Goal: Complete application form

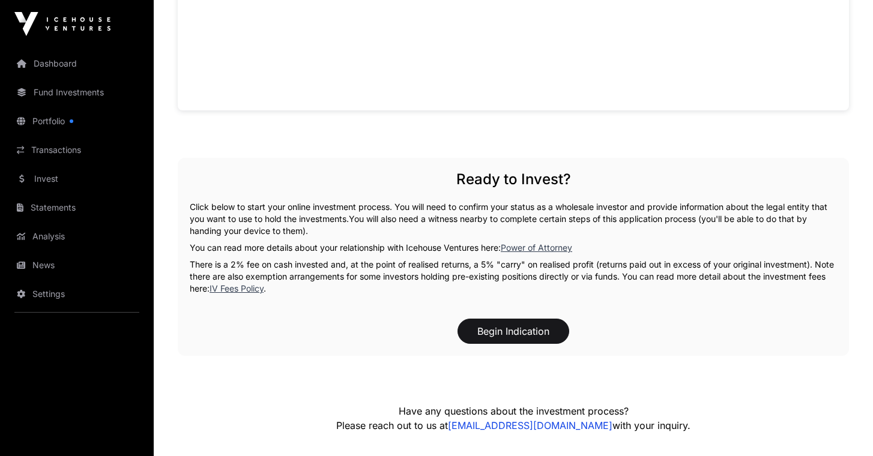
scroll to position [921, 0]
click at [511, 332] on button "Begin Indication" at bounding box center [514, 330] width 112 height 25
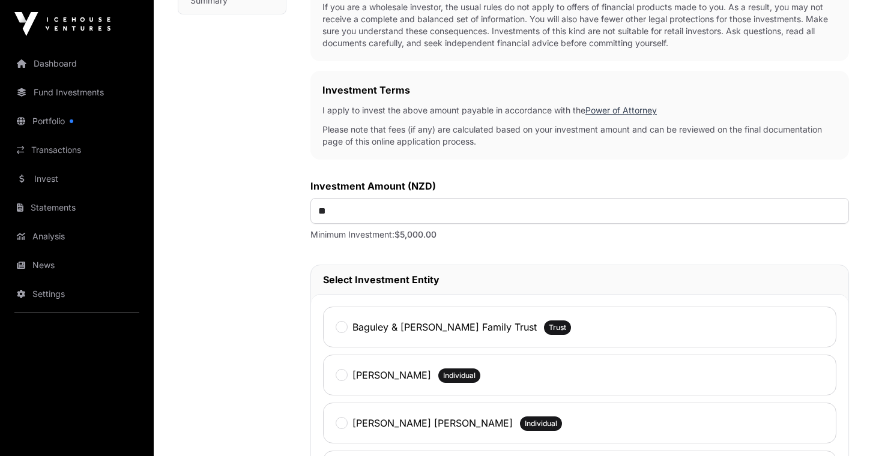
scroll to position [333, 0]
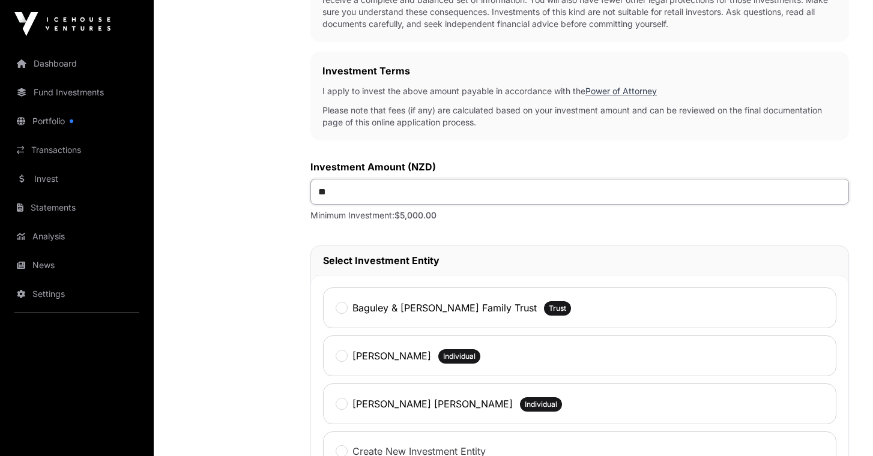
click at [345, 193] on input "**" at bounding box center [580, 192] width 539 height 26
type input "*******"
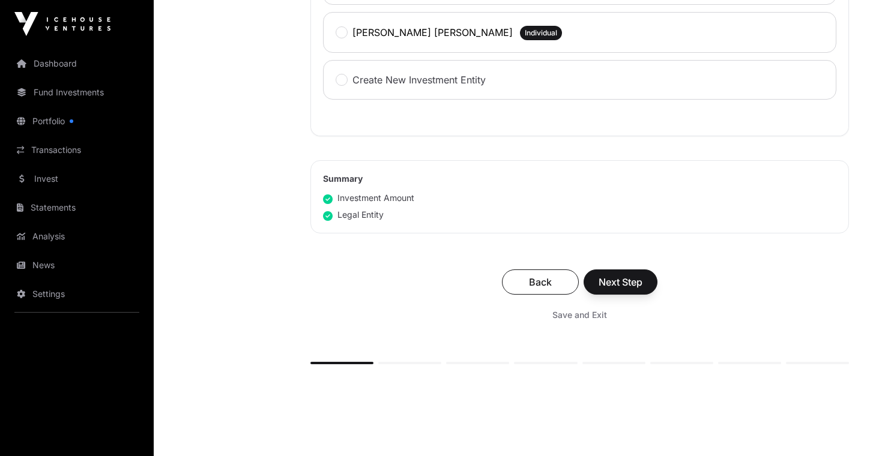
scroll to position [684, 0]
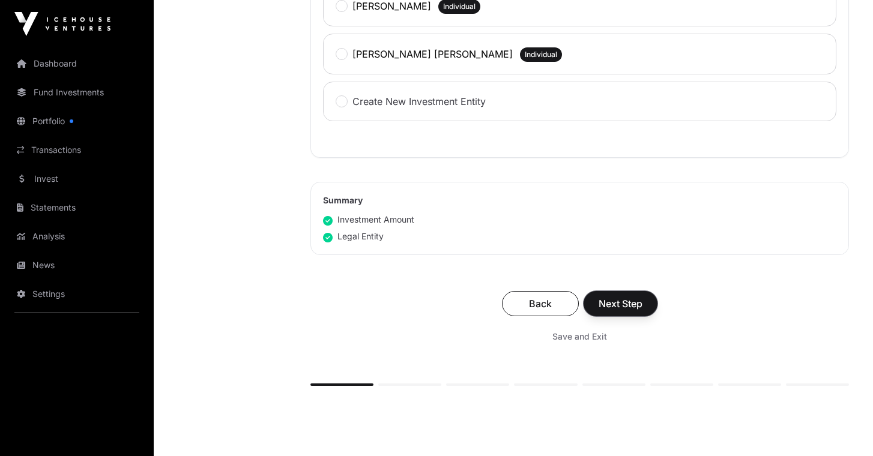
click at [608, 305] on span "Next Step" at bounding box center [621, 304] width 44 height 14
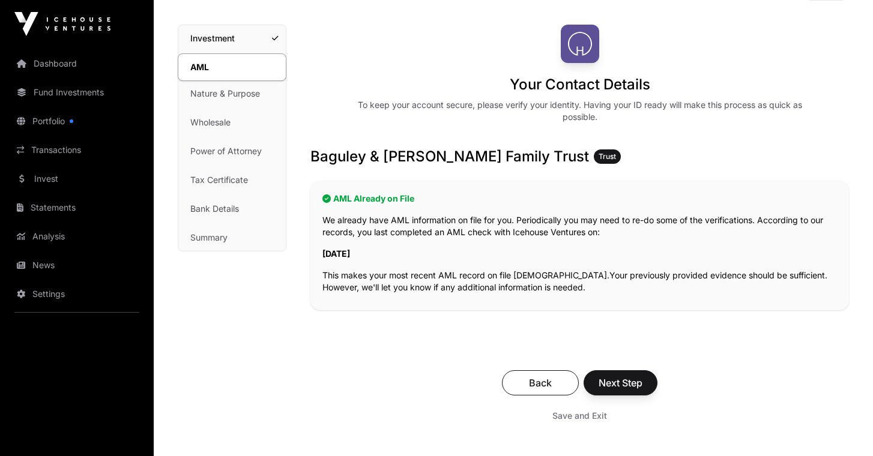
scroll to position [79, 0]
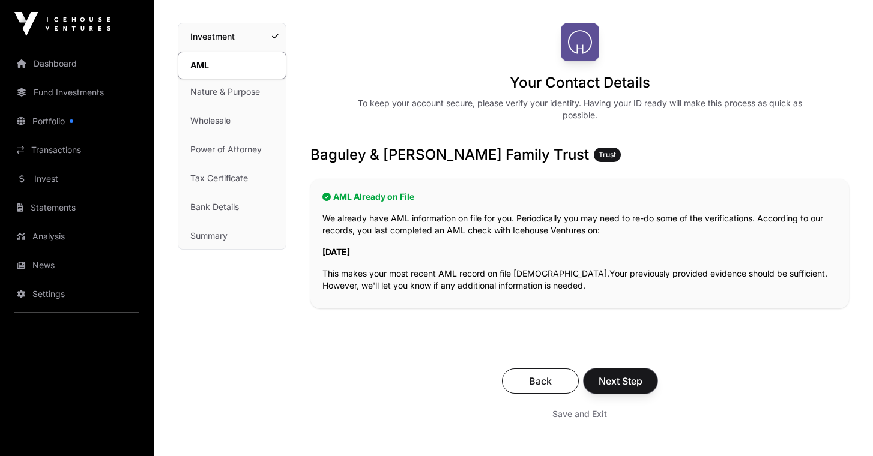
click at [647, 379] on button "Next Step" at bounding box center [621, 381] width 74 height 25
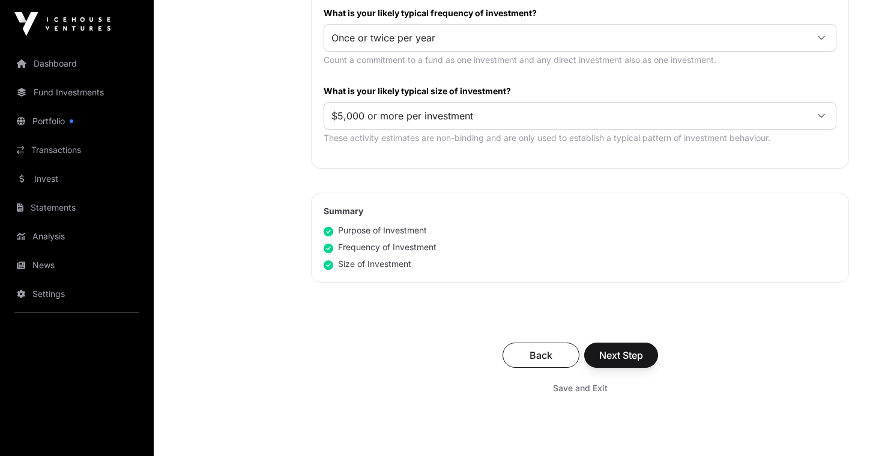
scroll to position [658, 0]
click at [637, 352] on span "Next Step" at bounding box center [621, 354] width 44 height 14
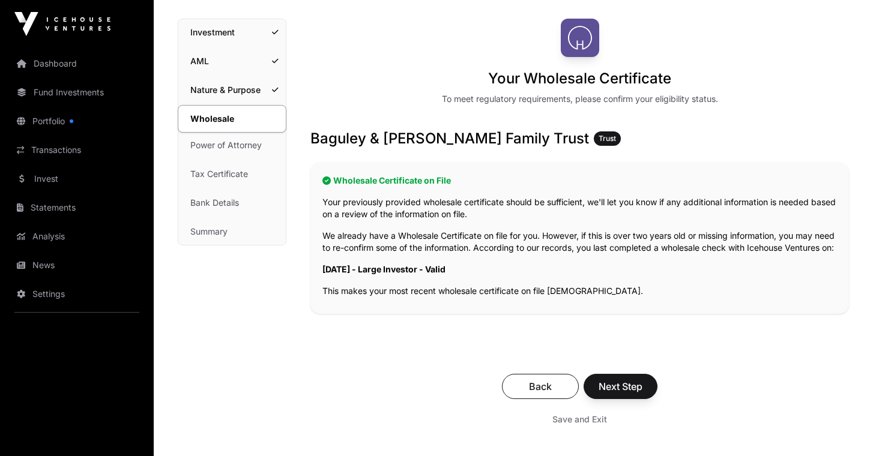
scroll to position [88, 0]
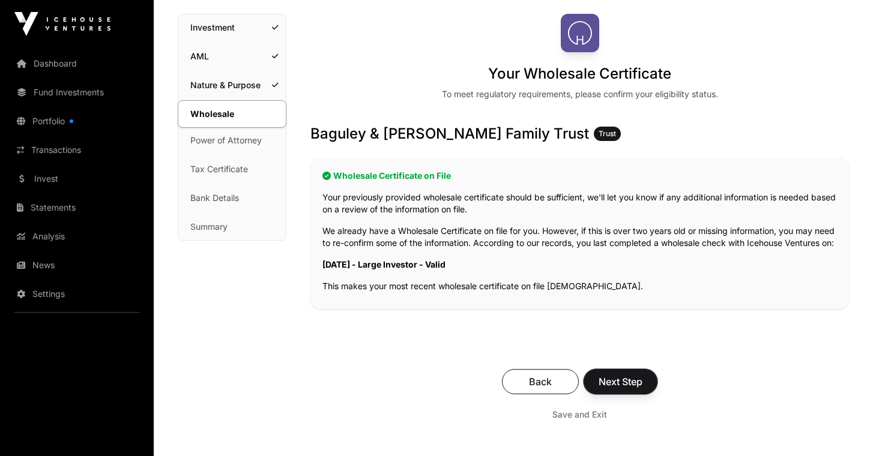
click at [631, 389] on span "Next Step" at bounding box center [621, 382] width 44 height 14
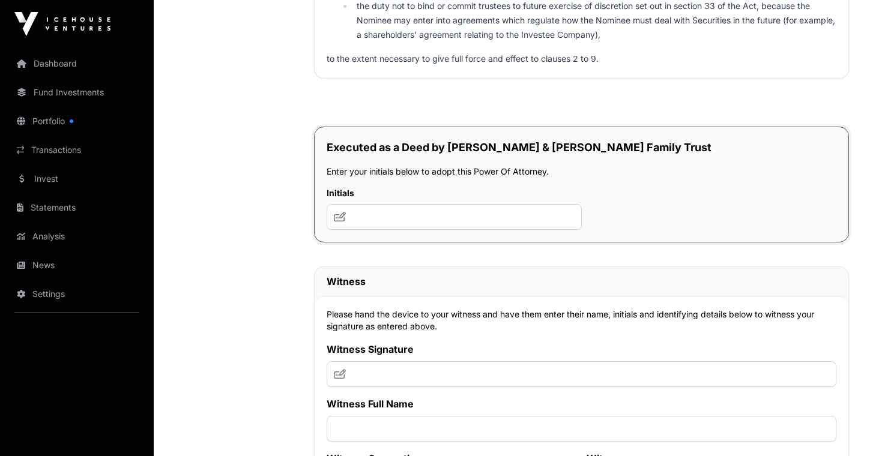
scroll to position [8060, 0]
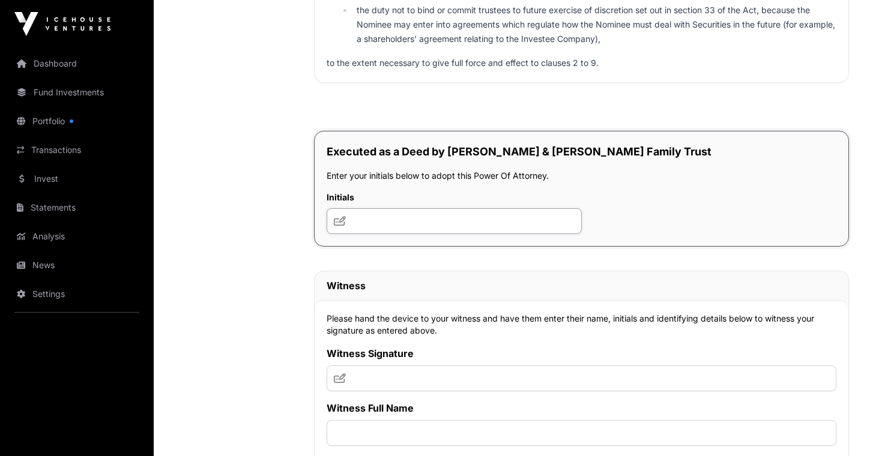
click at [371, 234] on input "text" at bounding box center [454, 221] width 255 height 26
drag, startPoint x: 383, startPoint y: 258, endPoint x: 286, endPoint y: 283, distance: 99.4
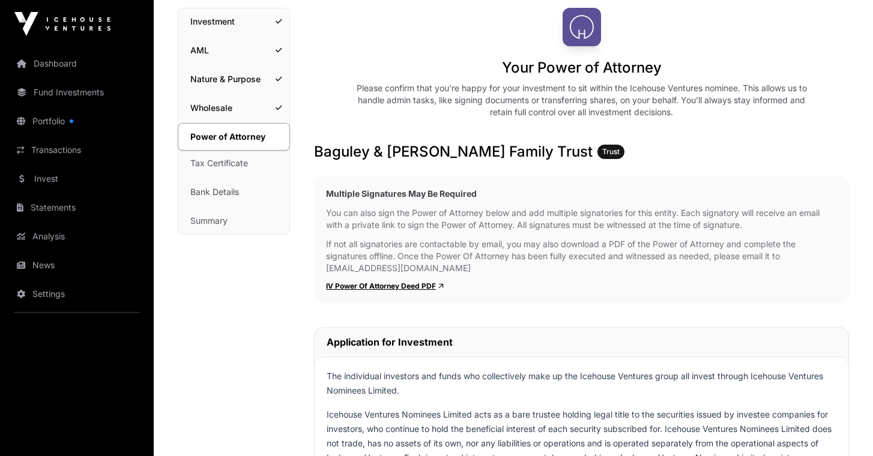
scroll to position [0, 0]
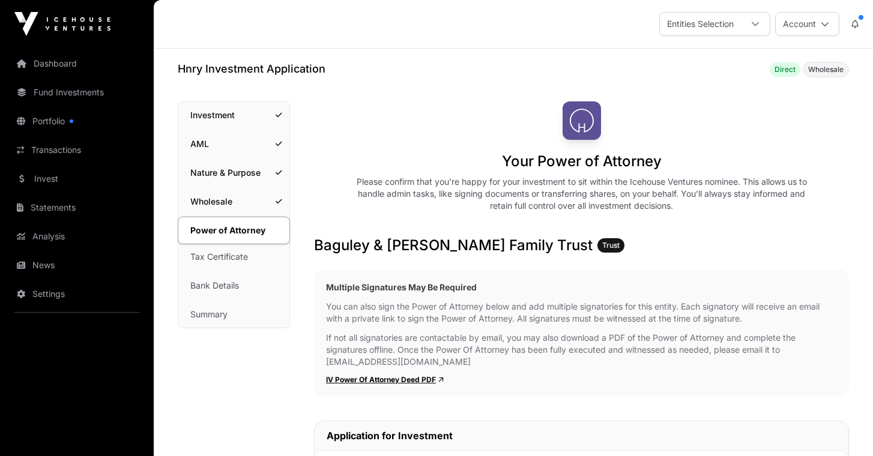
click at [425, 312] on p "You can also sign the Power of Attorney below and add multiple signatories for …" at bounding box center [581, 313] width 511 height 24
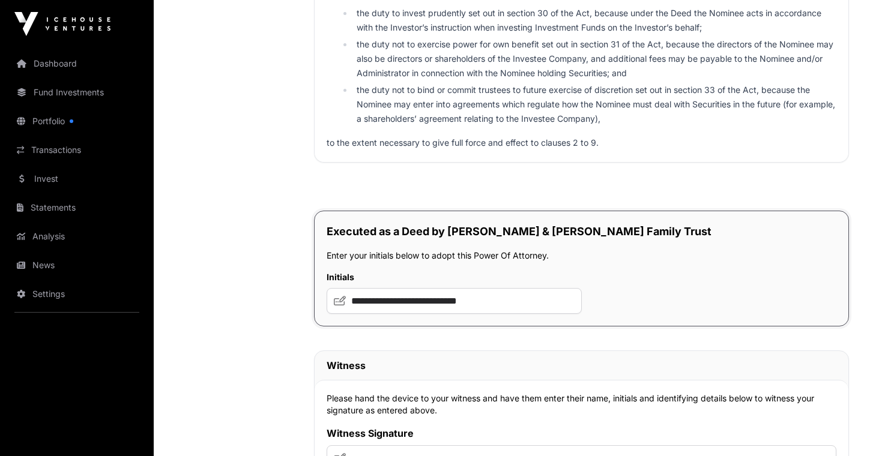
scroll to position [7946, 0]
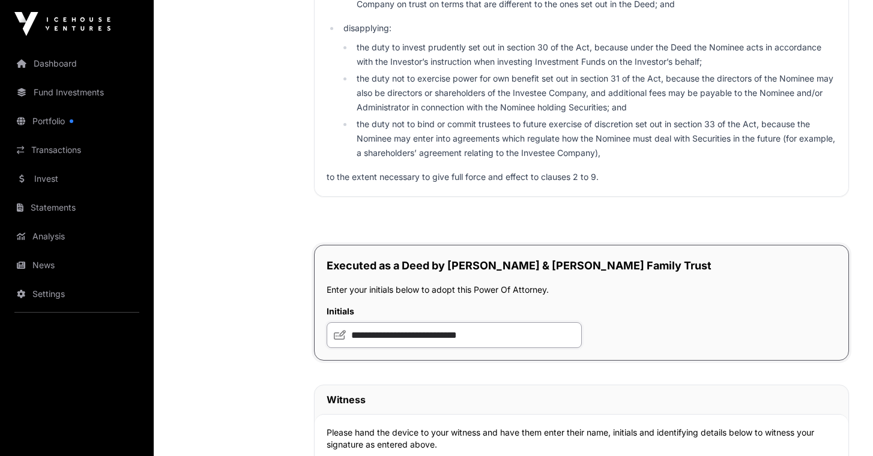
click at [548, 348] on input "**********" at bounding box center [454, 336] width 255 height 26
type input "*"
click at [584, 317] on div "Executed as a Deed by [PERSON_NAME] & [PERSON_NAME] Family Trust Enter your ini…" at bounding box center [581, 303] width 535 height 116
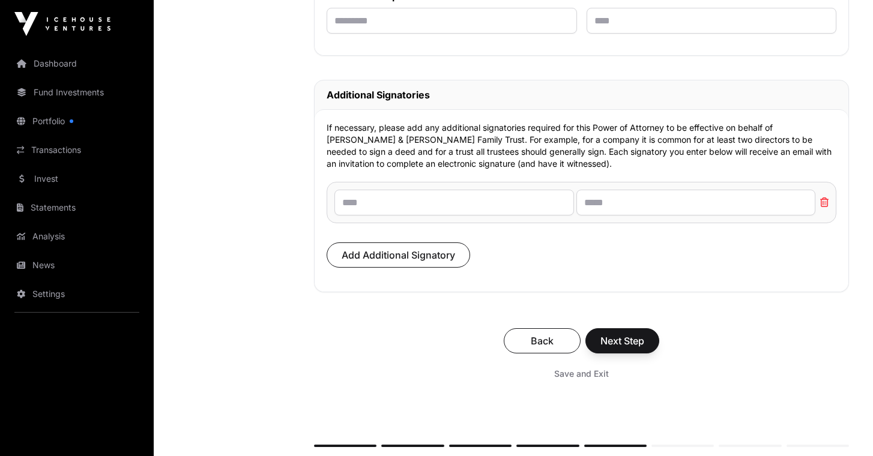
scroll to position [8690, 0]
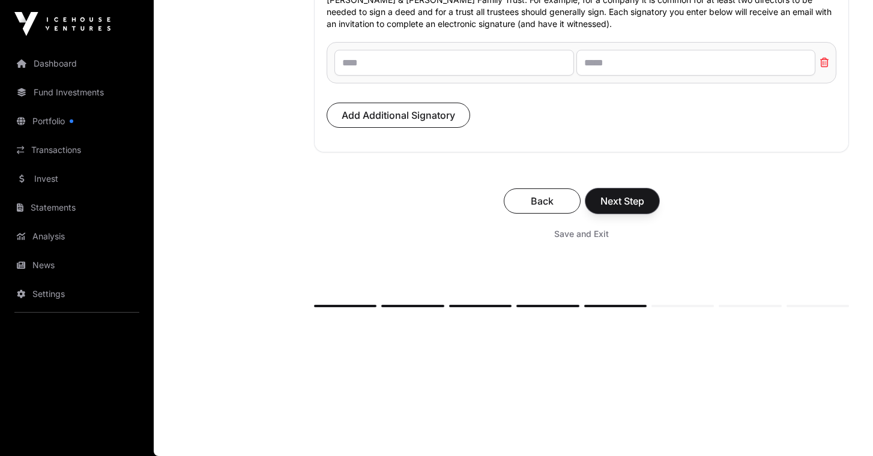
click at [615, 200] on span "Next Step" at bounding box center [623, 201] width 44 height 14
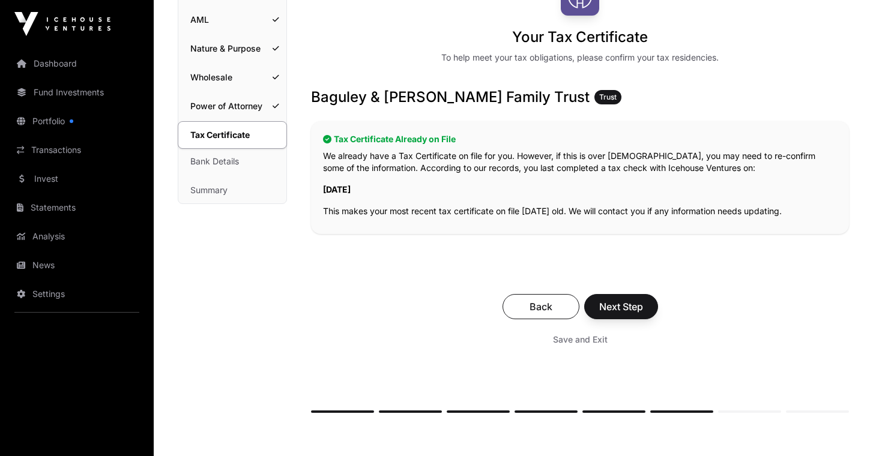
scroll to position [129, 0]
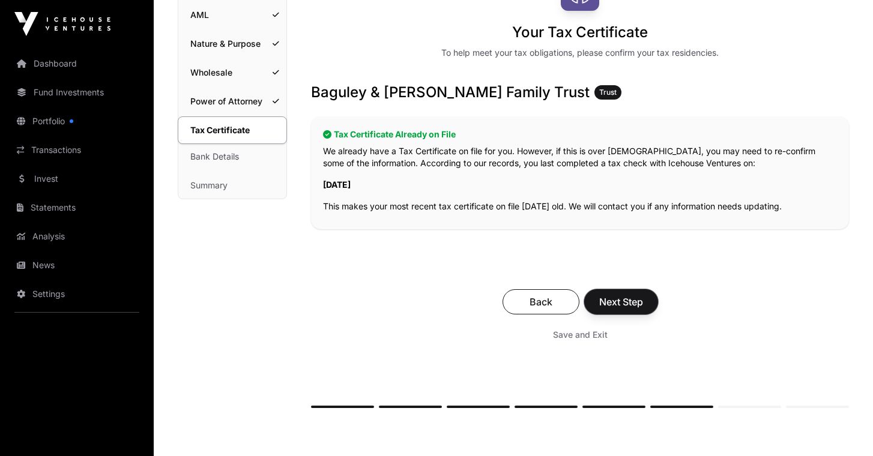
click at [634, 302] on span "Next Step" at bounding box center [621, 302] width 44 height 14
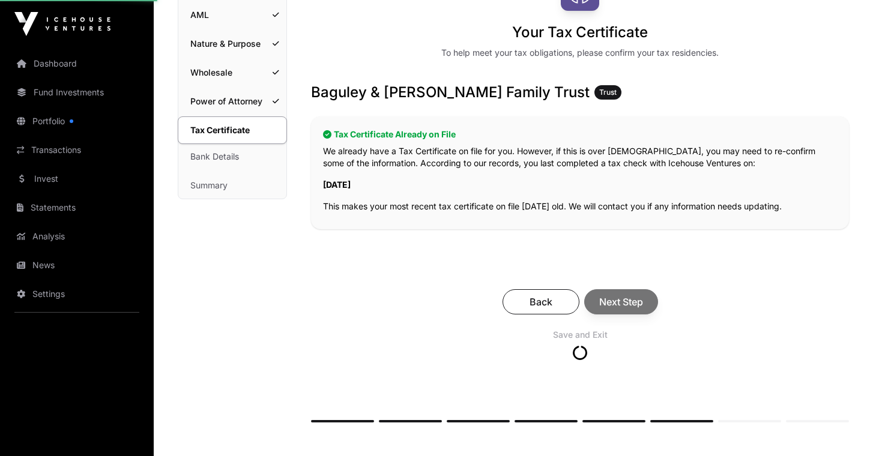
scroll to position [140, 0]
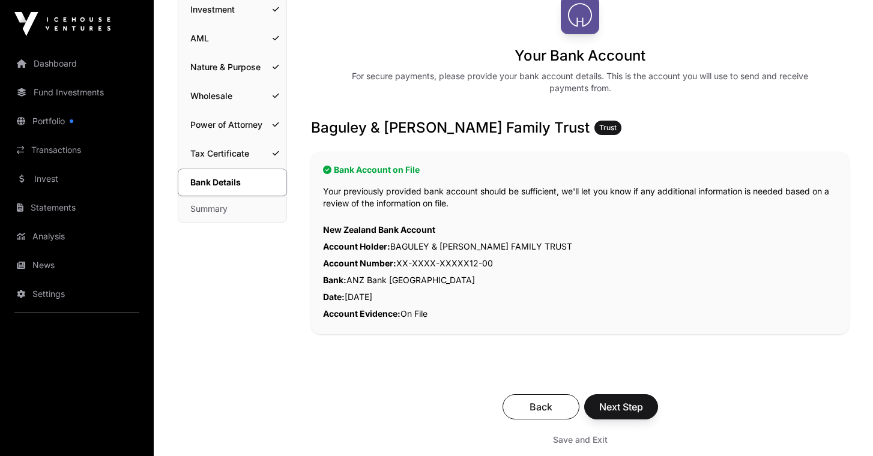
scroll to position [109, 0]
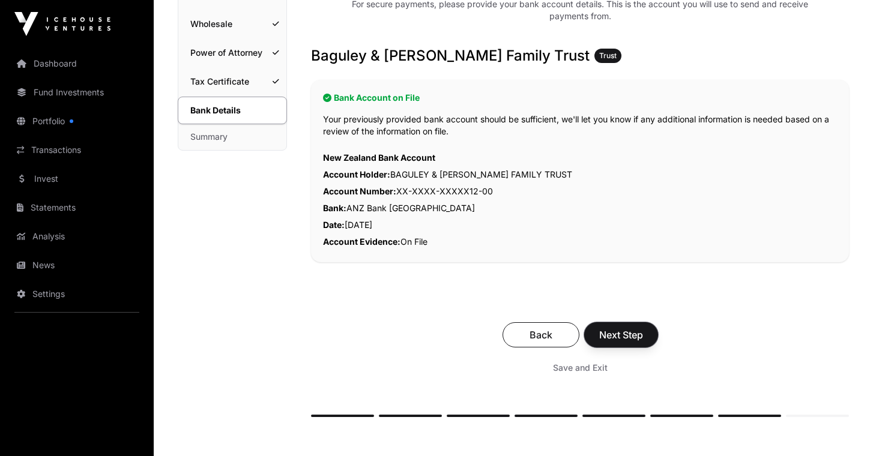
click at [630, 332] on span "Next Step" at bounding box center [621, 335] width 44 height 14
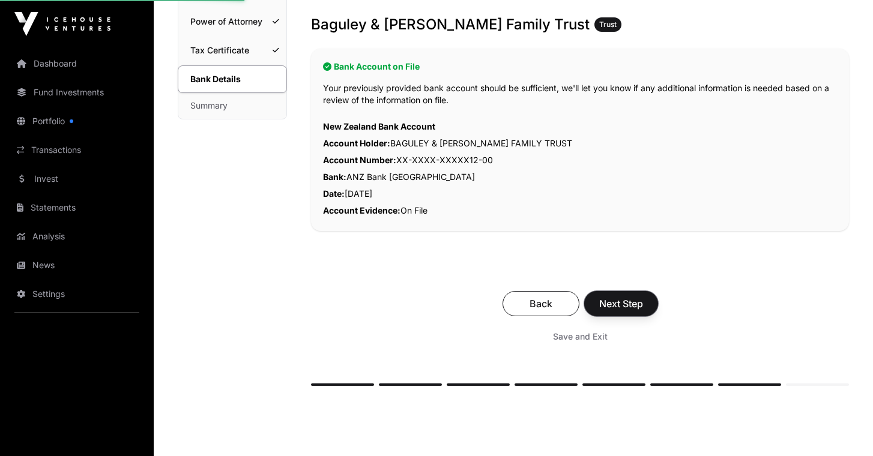
scroll to position [211, 0]
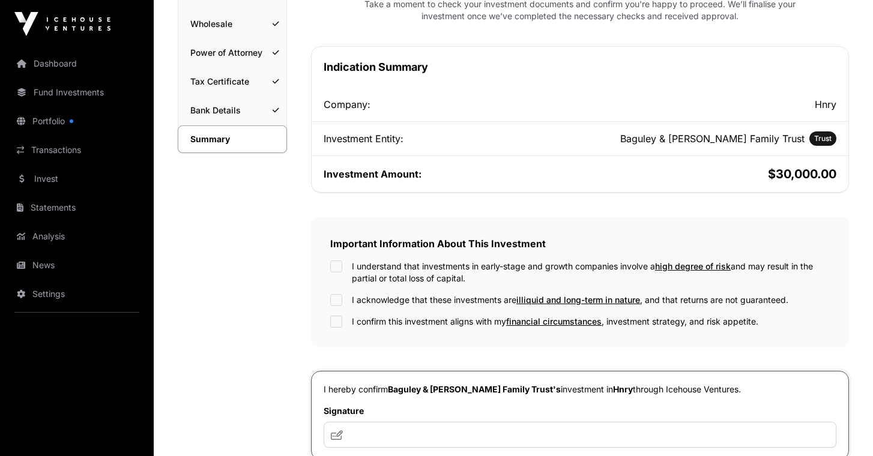
scroll to position [181, 0]
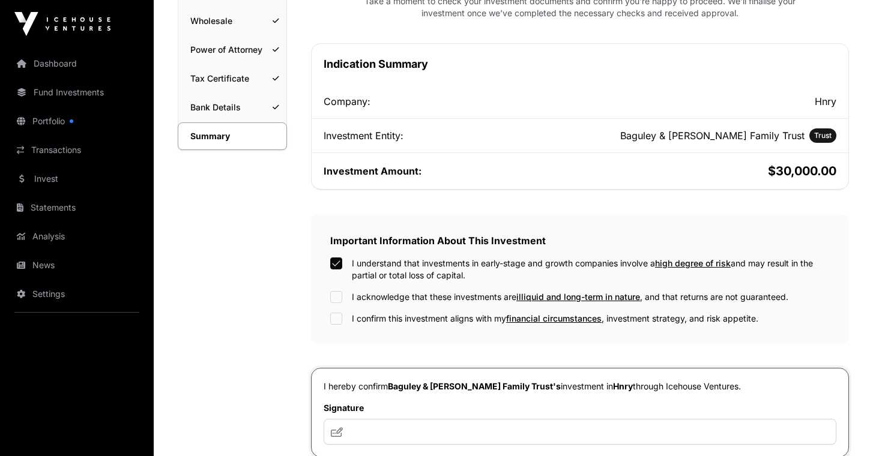
click at [345, 306] on div "I understand that investments in early-stage and growth companies involve a hig…" at bounding box center [580, 291] width 500 height 67
click at [342, 326] on div "Important Information About This Investment I understand that investments in ea…" at bounding box center [580, 279] width 538 height 130
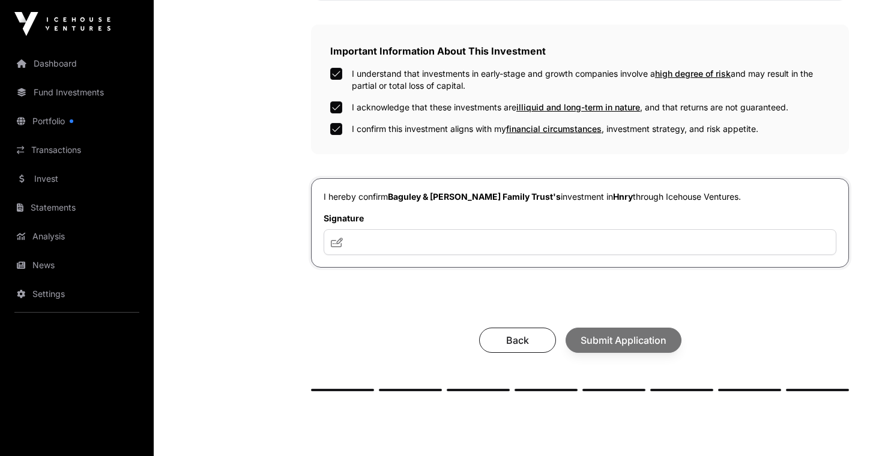
scroll to position [384, 0]
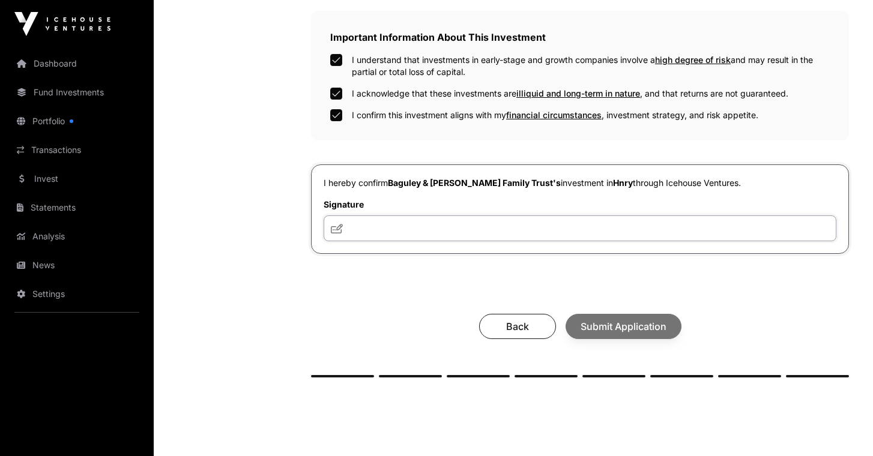
click at [371, 229] on input "text" at bounding box center [580, 229] width 513 height 26
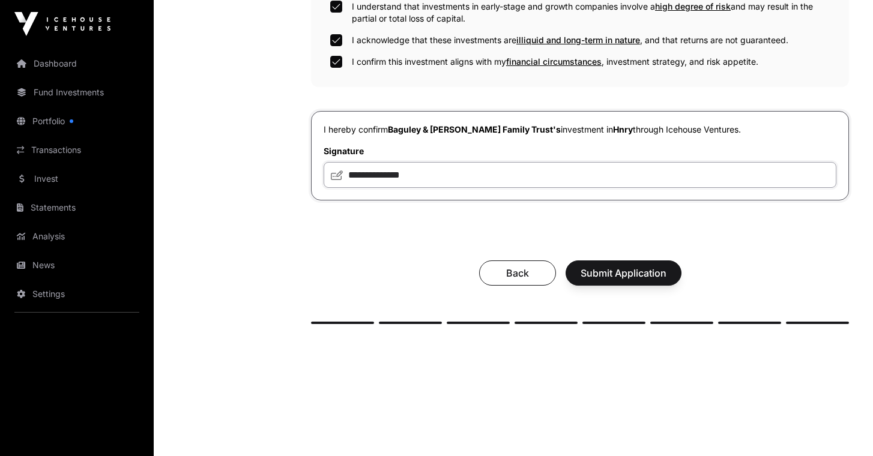
scroll to position [443, 0]
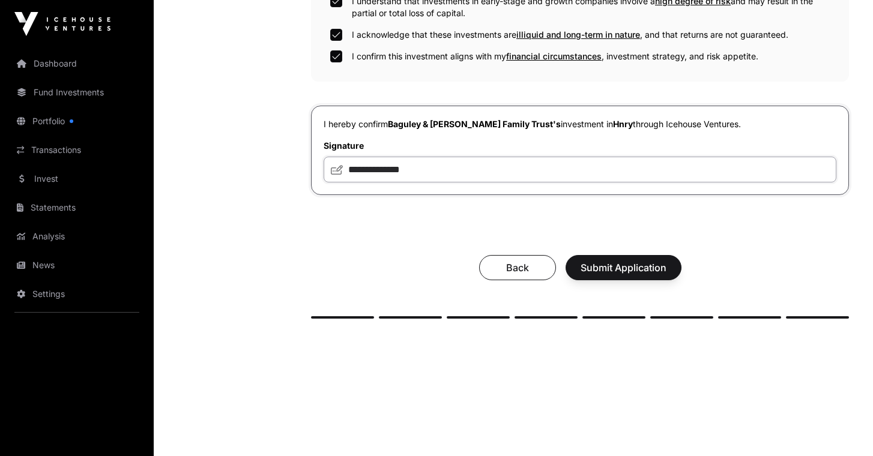
type input "**********"
click at [633, 273] on span "Submit Application" at bounding box center [624, 268] width 86 height 14
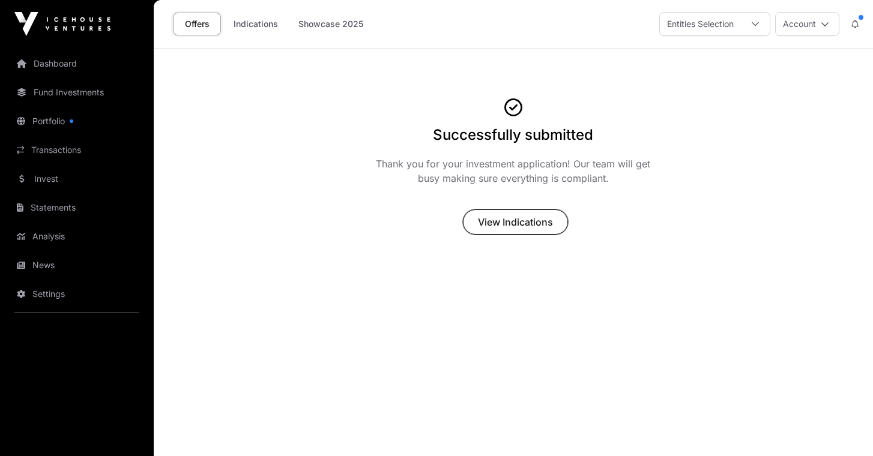
click at [522, 231] on button "View Indications" at bounding box center [515, 222] width 105 height 25
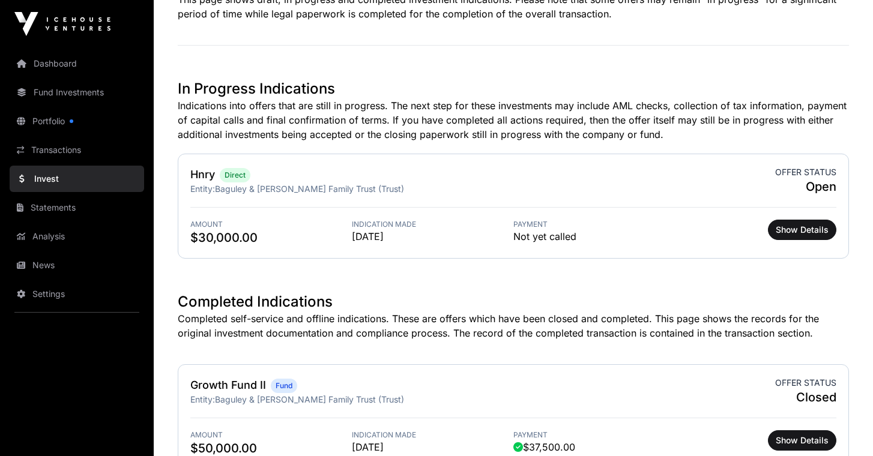
scroll to position [392, 0]
